Goal: Check status: Check status

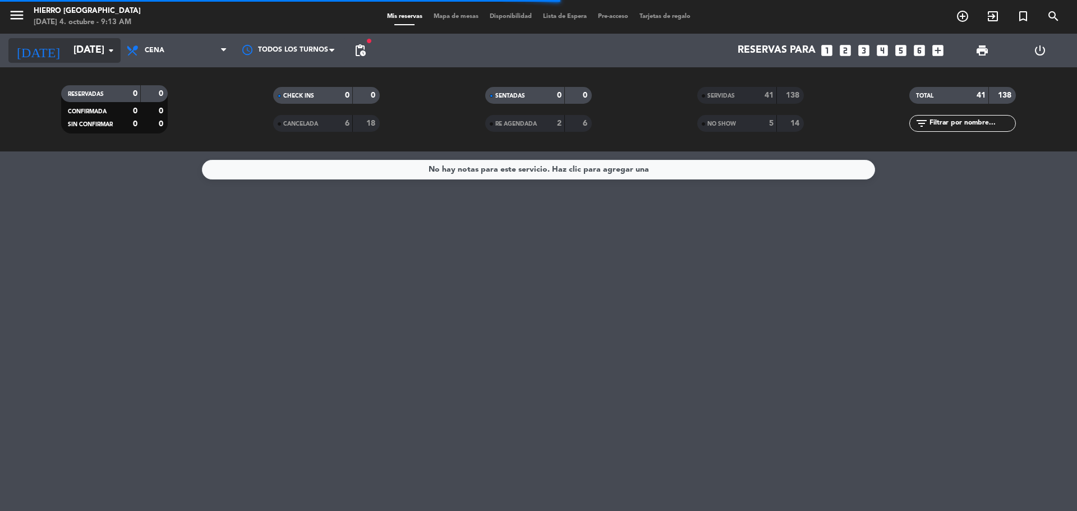
click at [105, 56] on icon "arrow_drop_down" at bounding box center [110, 50] width 13 height 13
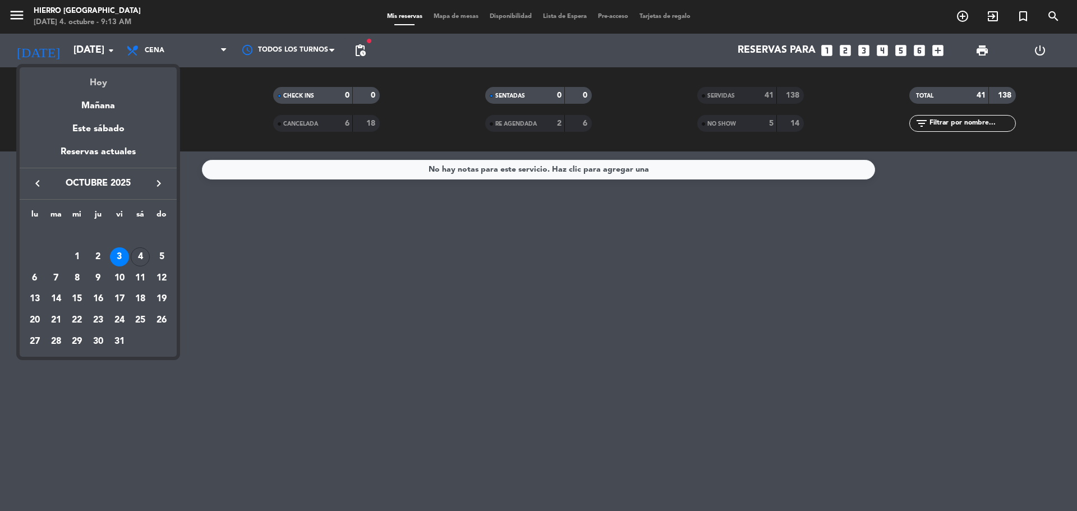
click at [115, 74] on div "Hoy" at bounding box center [98, 78] width 157 height 23
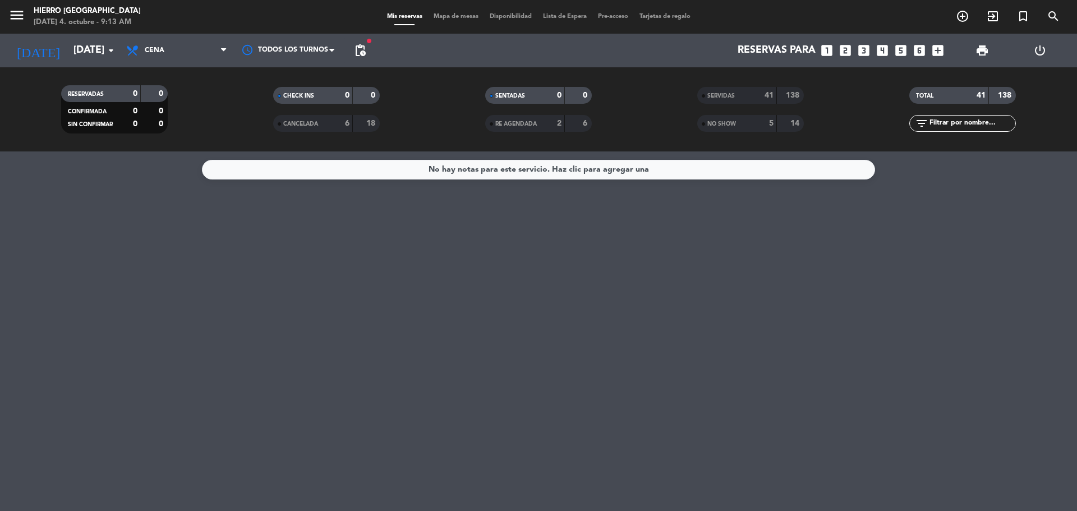
type input "[DATE]"
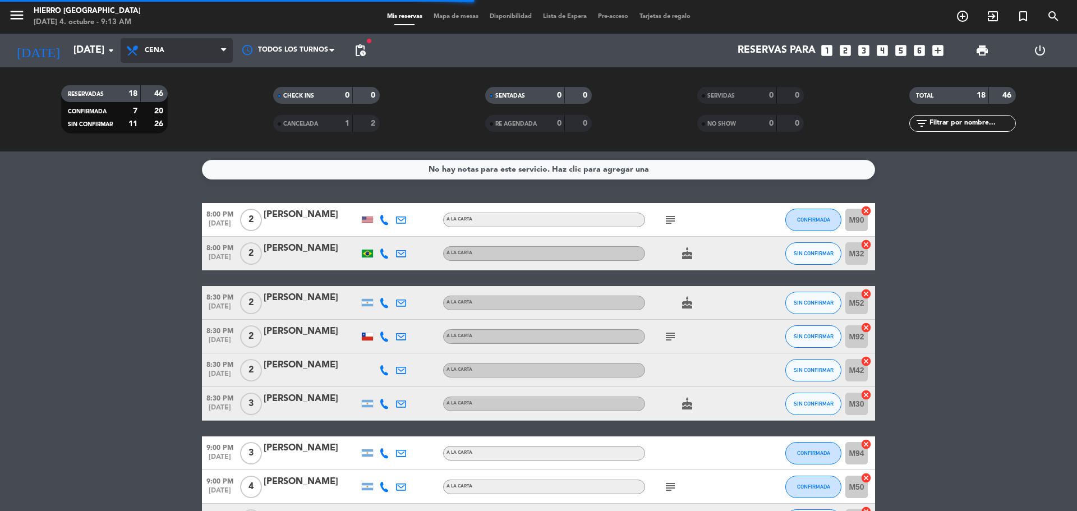
click at [214, 44] on span "Cena" at bounding box center [177, 50] width 112 height 25
click at [188, 100] on div "menu Hierro [PERSON_NAME] [DATE] 4. octubre - 9:13 AM Mis reservas Mapa de mesa…" at bounding box center [538, 75] width 1077 height 151
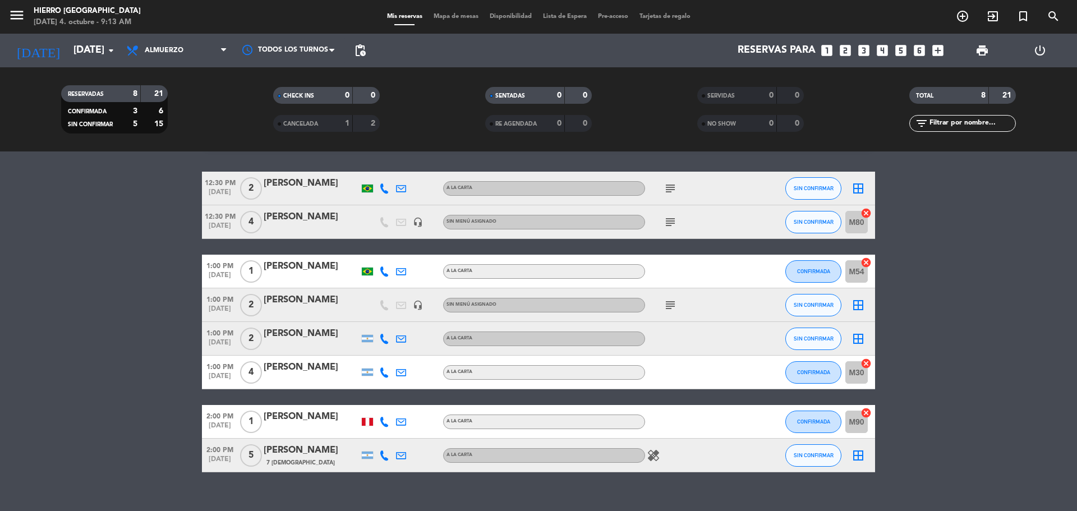
scroll to position [49, 0]
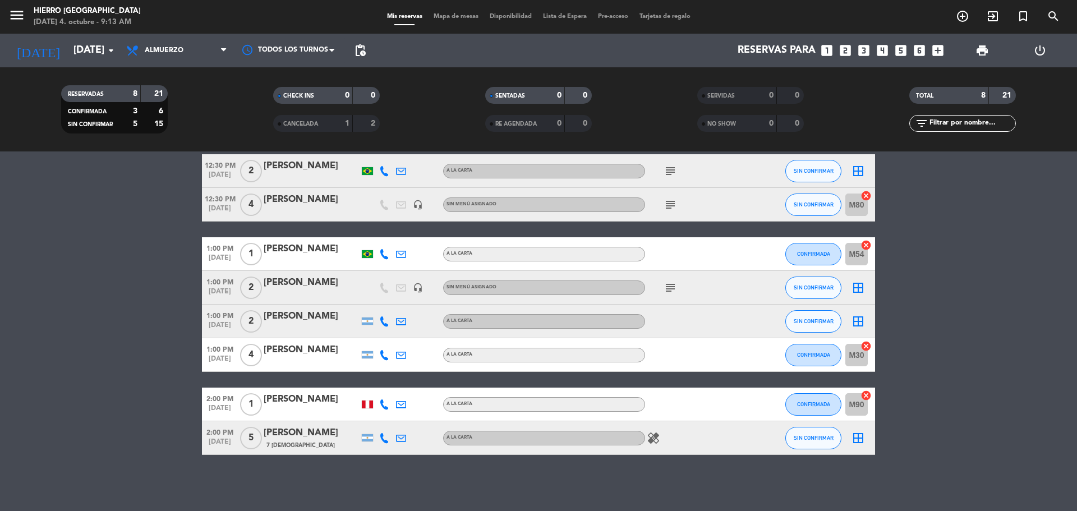
click at [672, 173] on icon "subject" at bounding box center [670, 170] width 13 height 13
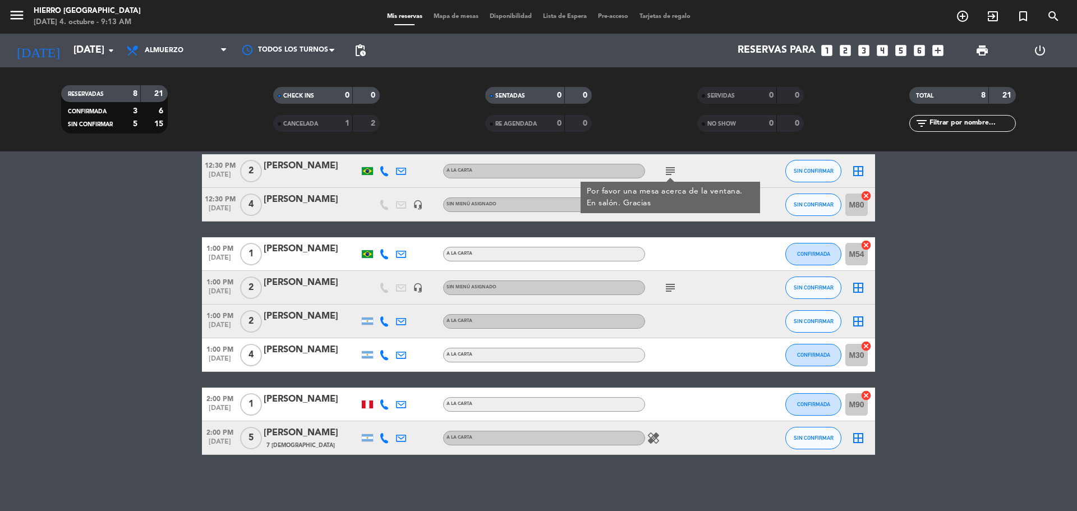
click at [661, 222] on div "12:30 PM [DATE] 2 [PERSON_NAME] A la carta subject Por favor una mesa acerca de…" at bounding box center [538, 304] width 673 height 301
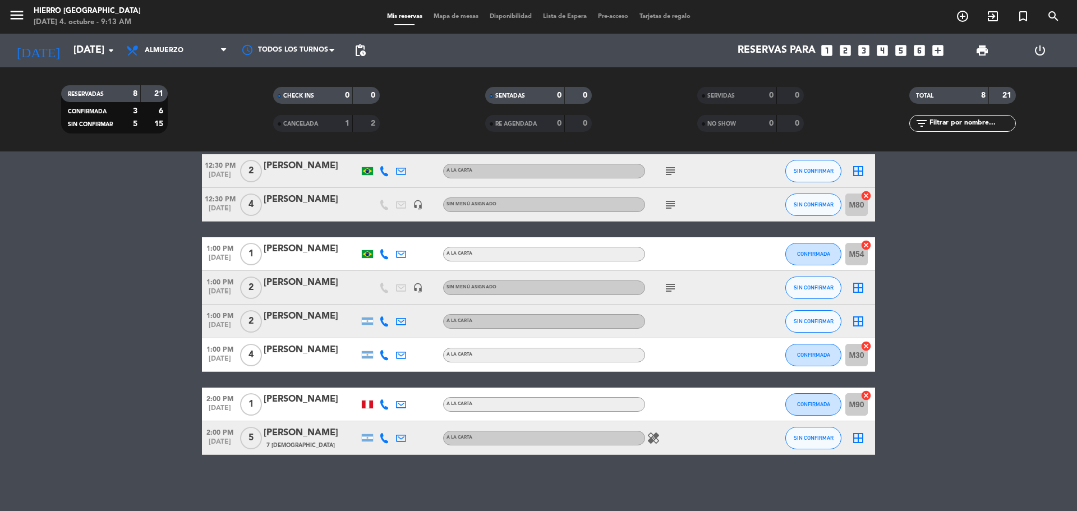
click at [666, 204] on icon "subject" at bounding box center [670, 204] width 13 height 13
click at [669, 285] on icon "subject" at bounding box center [670, 287] width 13 height 13
click at [675, 191] on div "subject" at bounding box center [695, 204] width 101 height 33
click at [671, 203] on icon "subject" at bounding box center [670, 204] width 13 height 13
click at [676, 286] on icon "subject" at bounding box center [670, 287] width 13 height 13
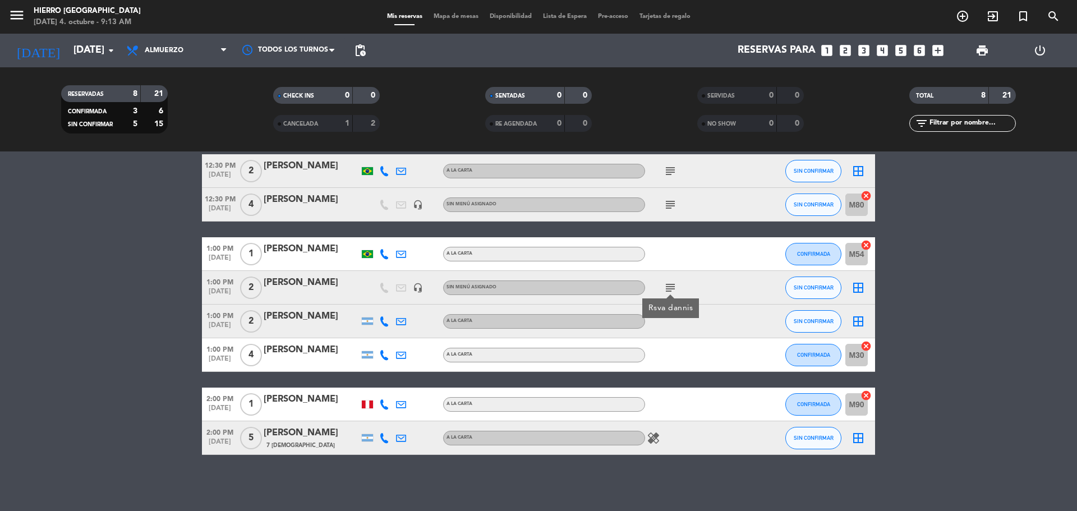
scroll to position [0, 0]
